Goal: Transaction & Acquisition: Purchase product/service

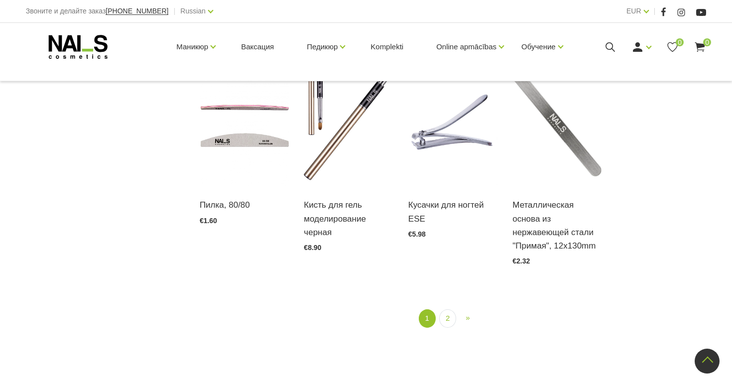
scroll to position [1176, 0]
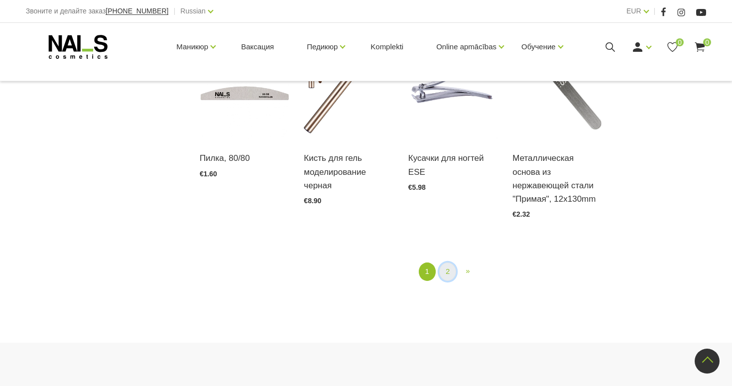
click at [445, 273] on link "2" at bounding box center [447, 271] width 17 height 18
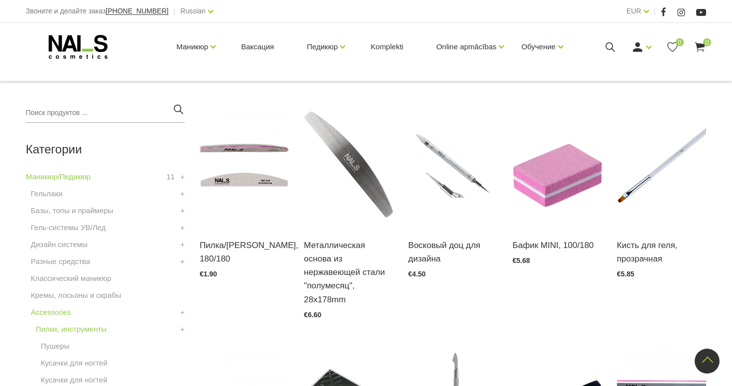
scroll to position [204, 0]
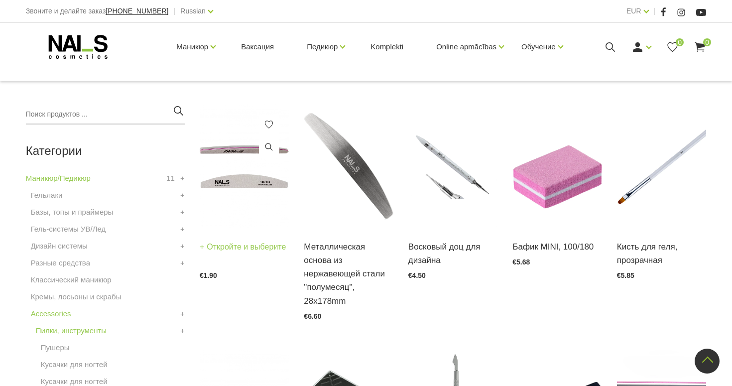
click at [229, 234] on div "Пилка/Бафик, 180/180 Откройте и выберите €1.90" at bounding box center [244, 252] width 89 height 51
click at [229, 254] on link "Откройте и выберите" at bounding box center [243, 247] width 87 height 14
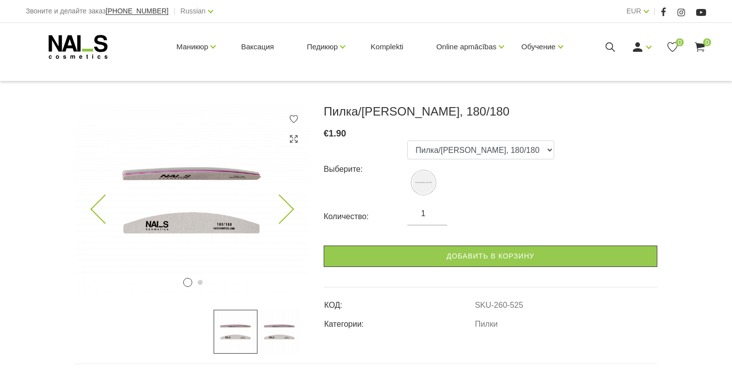
scroll to position [191, 0]
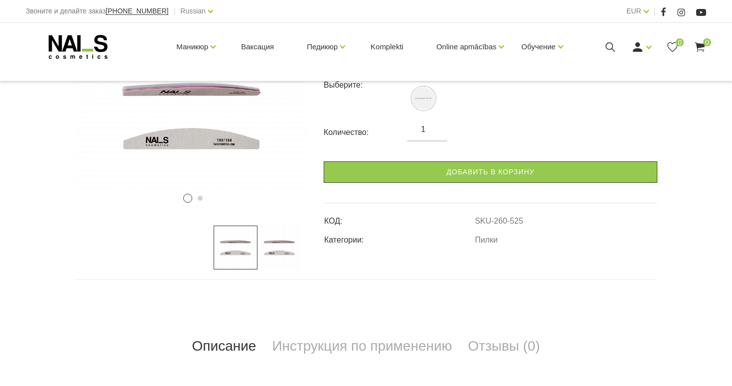
click at [285, 247] on img at bounding box center [279, 247] width 44 height 44
click at [248, 251] on img at bounding box center [236, 247] width 44 height 44
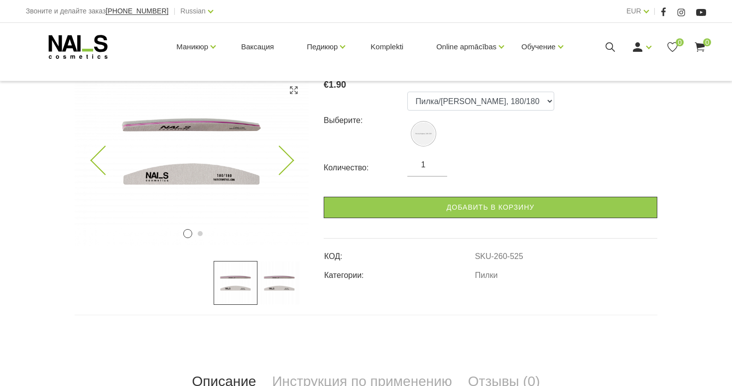
scroll to position [151, 0]
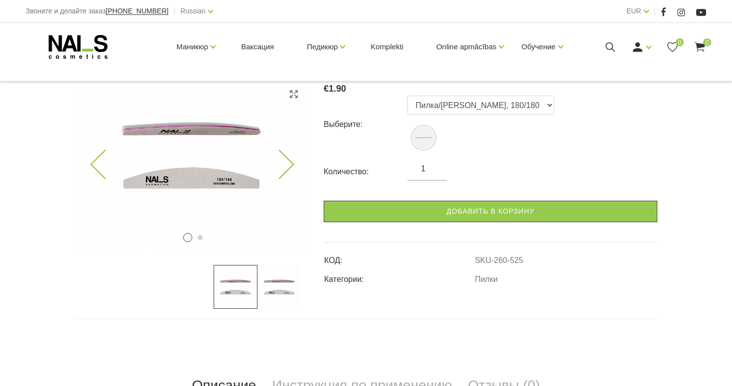
click at [294, 168] on img at bounding box center [192, 154] width 234 height 191
click at [287, 163] on icon at bounding box center [278, 164] width 29 height 29
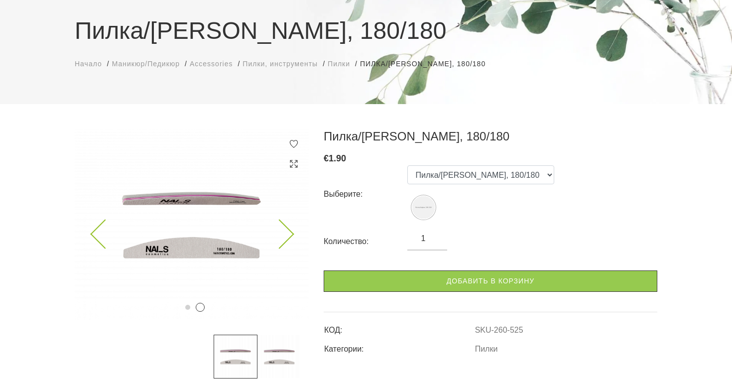
scroll to position [80, 0]
